Goal: Task Accomplishment & Management: Complete application form

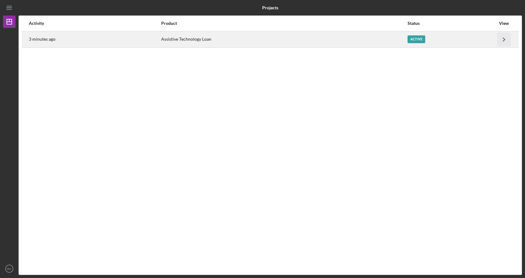
click at [506, 38] on icon "Icon/Navigate" at bounding box center [504, 39] width 14 height 14
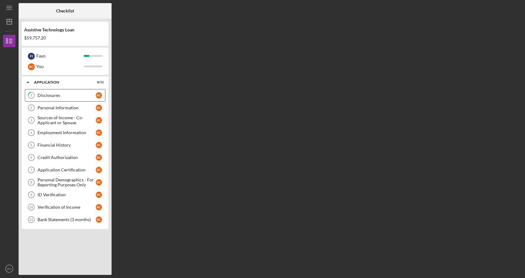
click at [74, 97] on div "Disclosures" at bounding box center [67, 95] width 58 height 5
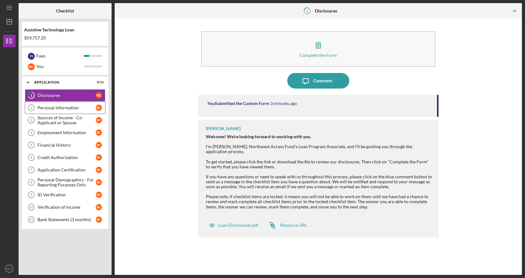
click at [76, 109] on div "Personal Information" at bounding box center [67, 107] width 58 height 5
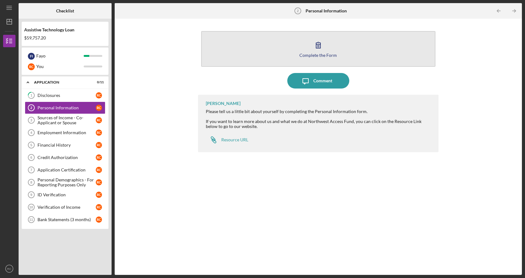
click at [318, 51] on icon "button" at bounding box center [319, 45] width 16 height 16
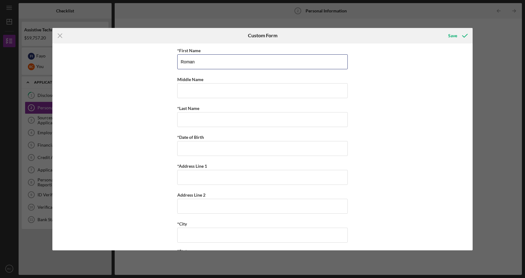
type input "Roman"
type input "c"
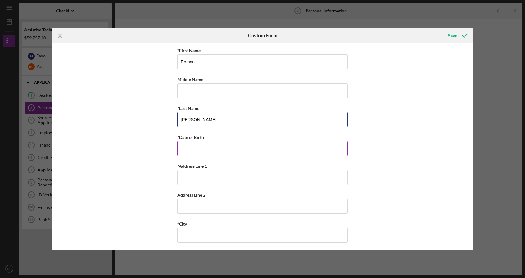
type input "[PERSON_NAME]"
type input "[DATE]"
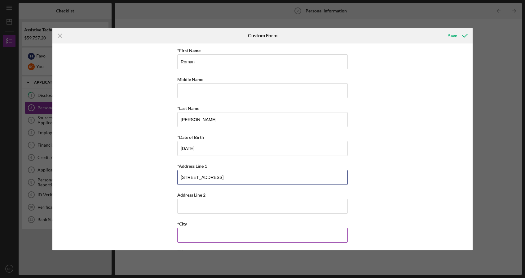
type input "[STREET_ADDRESS]"
click at [202, 227] on div "*City" at bounding box center [262, 224] width 171 height 8
type input "r"
type input "Renton"
drag, startPoint x: 473, startPoint y: 136, endPoint x: 472, endPoint y: 148, distance: 12.7
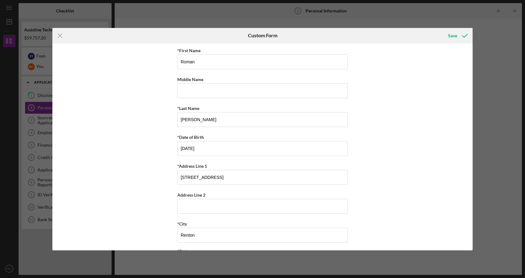
click at [472, 148] on div "*First Name Roman Middle Name *Last Name [PERSON_NAME] *Date of Birth [DEMOGRAP…" at bounding box center [262, 146] width 420 height 207
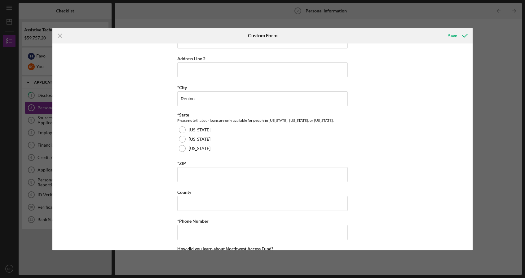
scroll to position [138, 0]
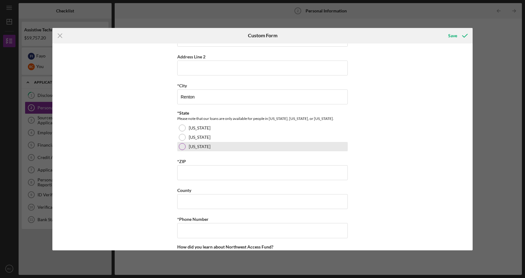
click at [181, 148] on div at bounding box center [182, 146] width 7 height 7
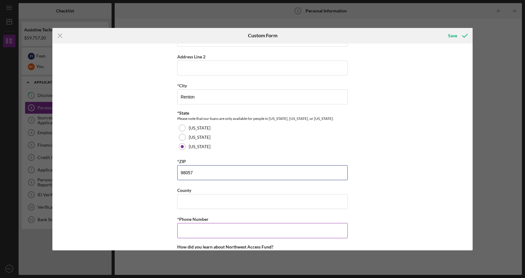
type input "98057"
type input "[PHONE_NUMBER]"
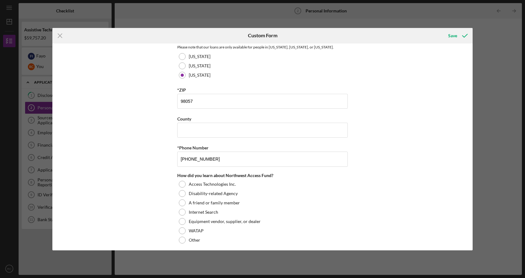
scroll to position [213, 0]
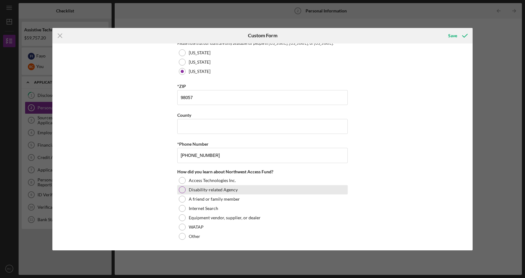
click at [287, 189] on div "Disability-related Agency" at bounding box center [262, 189] width 171 height 9
click at [453, 33] on div "Save" at bounding box center [452, 35] width 9 height 12
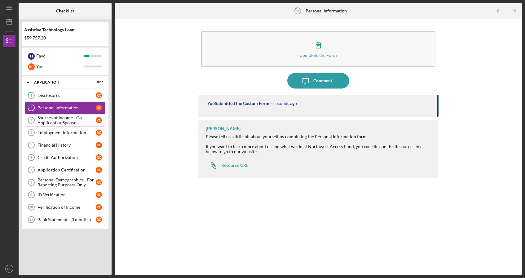
click at [77, 121] on div "Sources of Income - Co-Applicant or Spouse" at bounding box center [67, 120] width 58 height 10
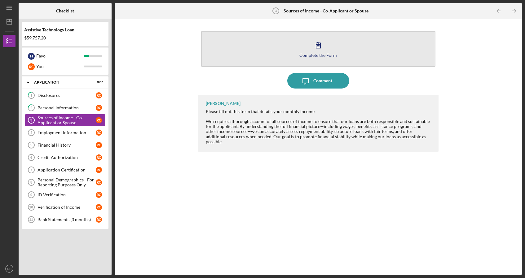
click at [322, 48] on icon "button" at bounding box center [319, 45] width 16 height 16
click at [319, 45] on icon "button" at bounding box center [319, 45] width 16 height 16
click at [321, 48] on icon "button" at bounding box center [318, 45] width 4 height 6
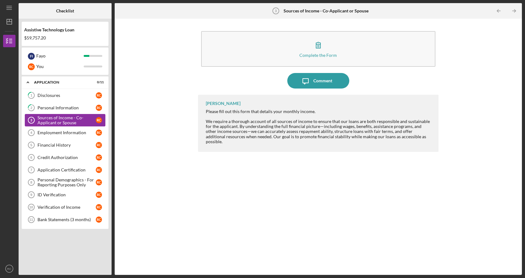
click at [44, 125] on link "Sources of Income - Co-Applicant or Spouse 3 Sources of Income - Co-Applicant o…" at bounding box center [65, 120] width 81 height 12
click at [49, 133] on div "Employment Information" at bounding box center [67, 132] width 58 height 5
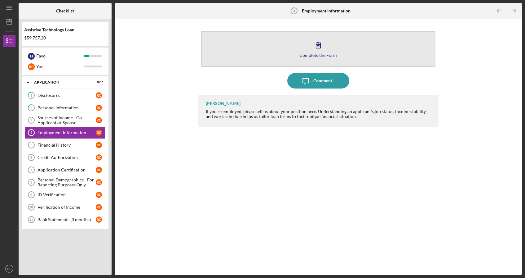
click at [320, 53] on div "Complete the Form" at bounding box center [319, 55] width 38 height 5
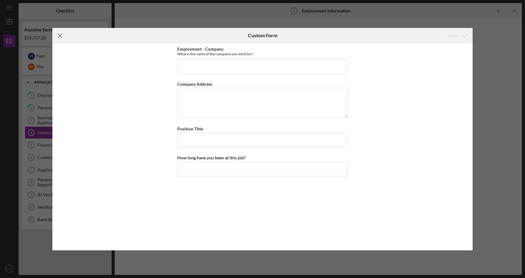
click at [61, 37] on line at bounding box center [60, 35] width 4 height 4
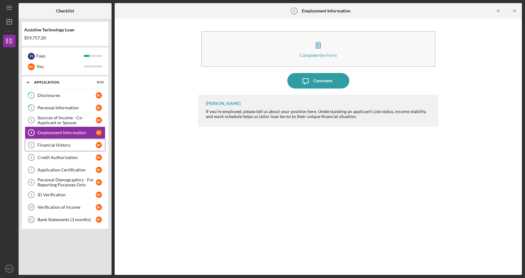
click at [56, 144] on div "Financial History" at bounding box center [67, 144] width 58 height 5
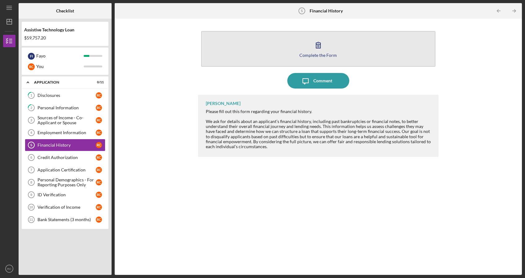
click at [322, 50] on icon "button" at bounding box center [319, 45] width 16 height 16
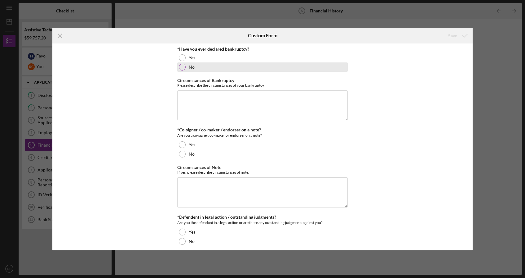
click at [238, 69] on div "No" at bounding box center [262, 66] width 171 height 9
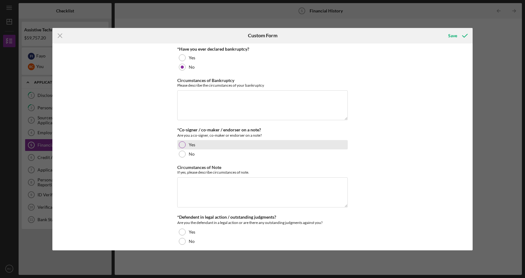
click at [229, 145] on div "Yes" at bounding box center [262, 144] width 171 height 9
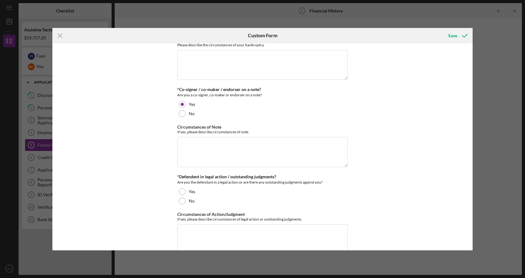
scroll to position [54, 0]
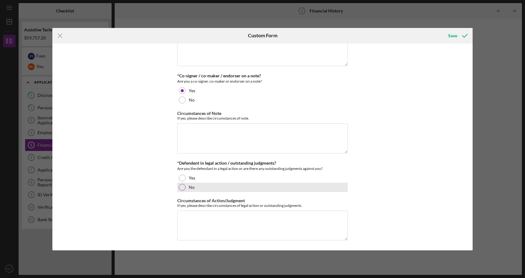
click at [182, 184] on div at bounding box center [182, 187] width 7 height 7
click at [461, 34] on icon "submit" at bounding box center [465, 36] width 16 height 16
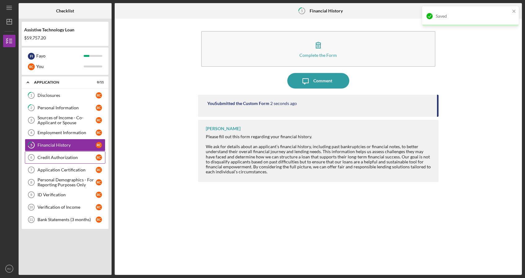
click at [51, 158] on div "Credit Authorization" at bounding box center [67, 157] width 58 height 5
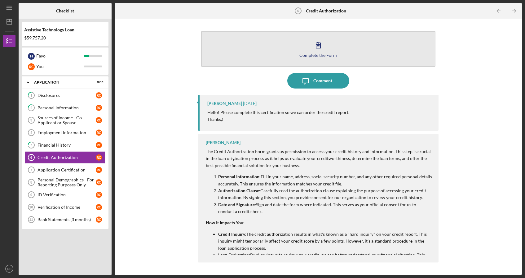
click at [319, 49] on icon "button" at bounding box center [319, 45] width 16 height 16
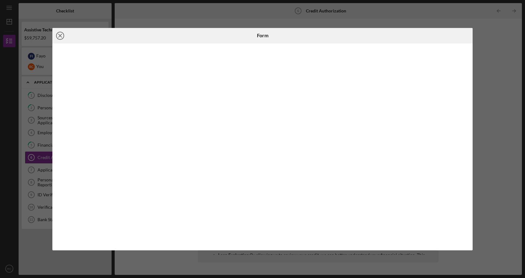
click at [63, 35] on icon "Icon/Close" at bounding box center [60, 36] width 16 height 16
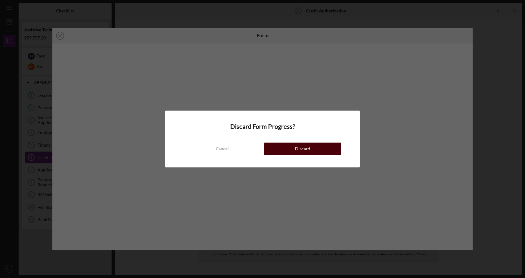
click at [288, 149] on button "Discard" at bounding box center [302, 148] width 77 height 12
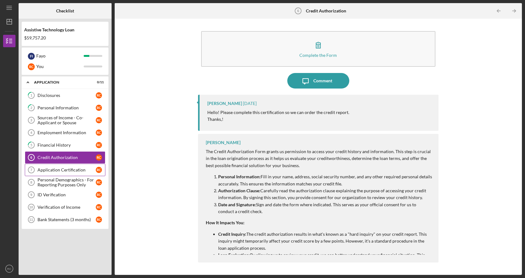
click at [69, 168] on div "Application Certification" at bounding box center [67, 169] width 58 height 5
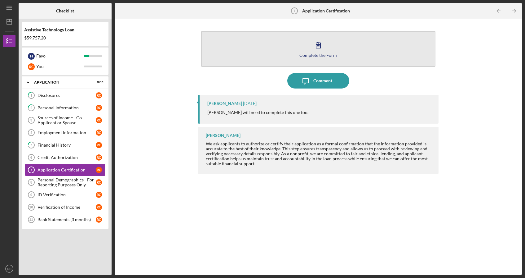
click at [318, 51] on icon "button" at bounding box center [319, 45] width 16 height 16
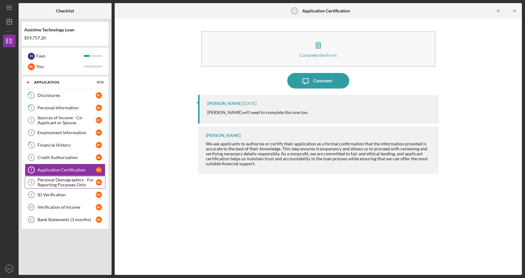
click at [75, 180] on div "Personal Demographics - For Reporting Purposes Only" at bounding box center [67, 182] width 58 height 10
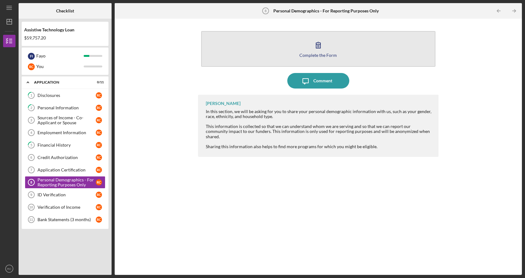
click at [318, 45] on icon "button" at bounding box center [318, 45] width 4 height 6
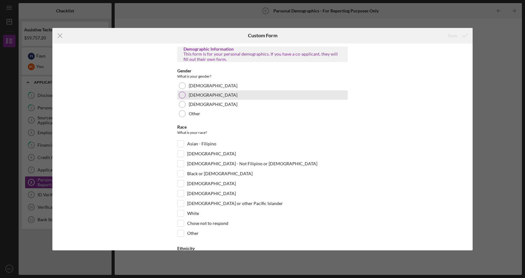
click at [180, 97] on div at bounding box center [182, 94] width 7 height 7
click at [180, 212] on input "White" at bounding box center [181, 213] width 6 height 6
checkbox input "true"
click at [180, 175] on input "Black or [DEMOGRAPHIC_DATA]" at bounding box center [181, 173] width 6 height 6
checkbox input "true"
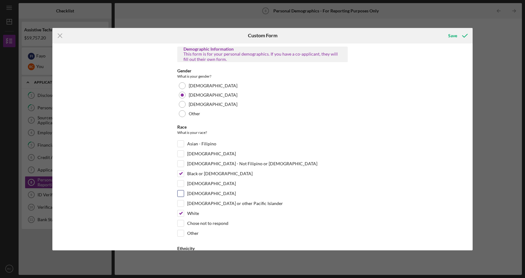
click at [301, 190] on div "[DEMOGRAPHIC_DATA]" at bounding box center [262, 195] width 171 height 10
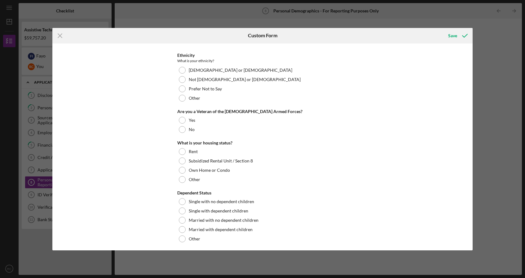
scroll to position [195, 0]
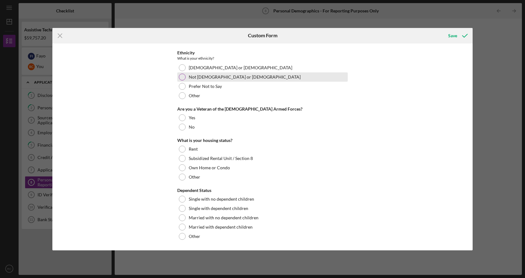
click at [182, 78] on div at bounding box center [182, 77] width 7 height 7
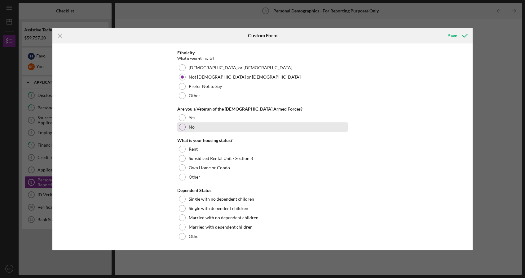
click at [183, 127] on div at bounding box center [182, 126] width 7 height 7
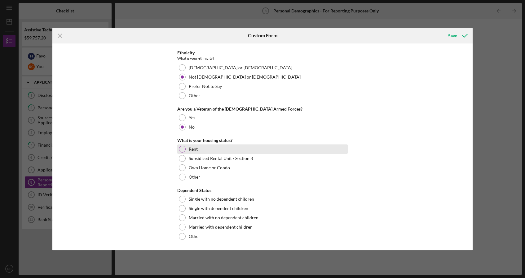
click at [183, 151] on div at bounding box center [182, 148] width 7 height 7
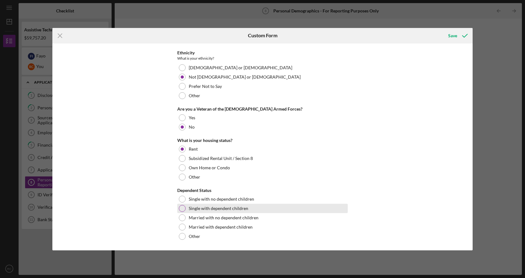
click at [180, 209] on div at bounding box center [182, 208] width 7 height 7
drag, startPoint x: 473, startPoint y: 180, endPoint x: 471, endPoint y: 191, distance: 11.9
click at [471, 191] on div "Icon/Menu Close Custom Form Save Demographic Information This form is for your …" at bounding box center [262, 139] width 525 height 278
click at [463, 35] on icon "submit" at bounding box center [465, 36] width 16 height 16
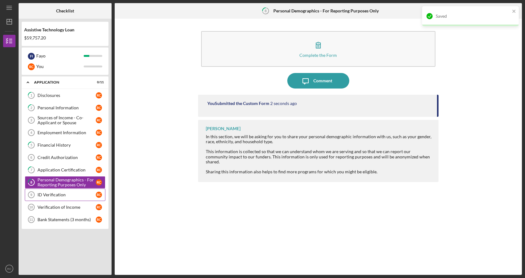
click at [56, 198] on link "ID Verification 9 ID Verification R C" at bounding box center [65, 194] width 81 height 12
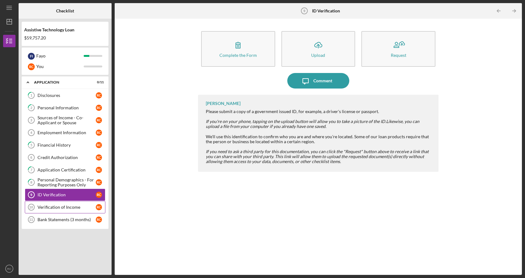
click at [80, 208] on div "Verification of Income" at bounding box center [67, 206] width 58 height 5
